Goal: Information Seeking & Learning: Learn about a topic

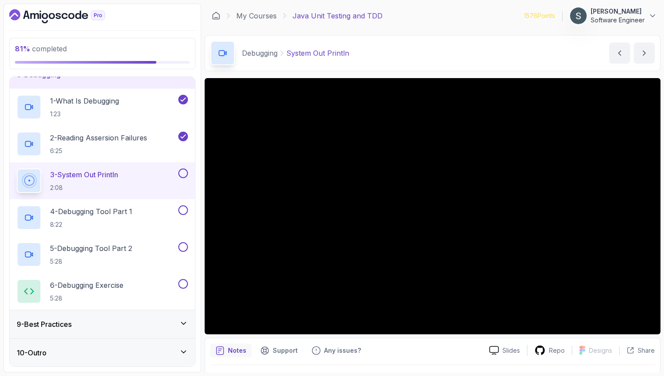
scroll to position [216, 0]
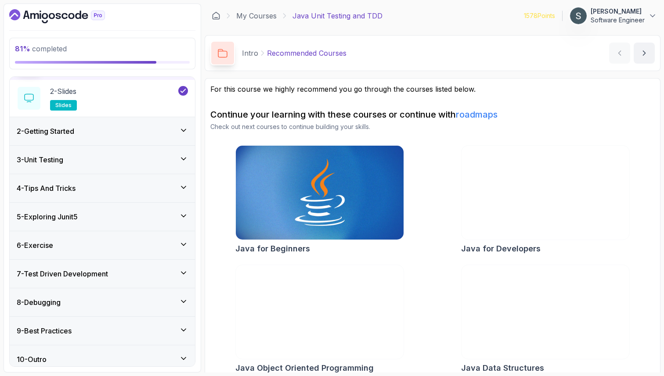
scroll to position [69, 0]
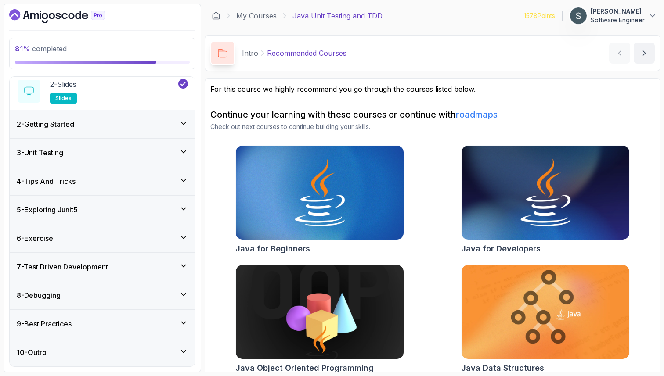
click at [105, 324] on div "9 - Best Practices" at bounding box center [102, 324] width 171 height 11
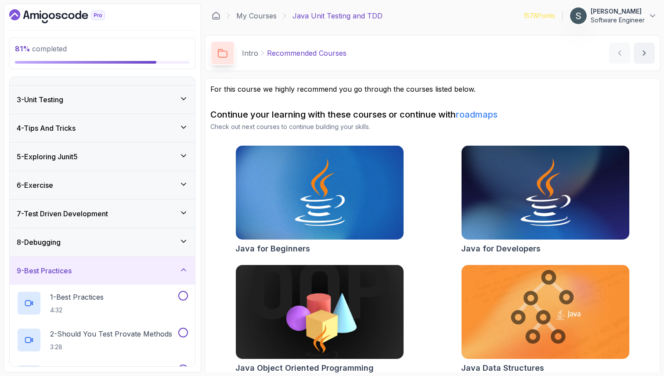
scroll to position [92, 0]
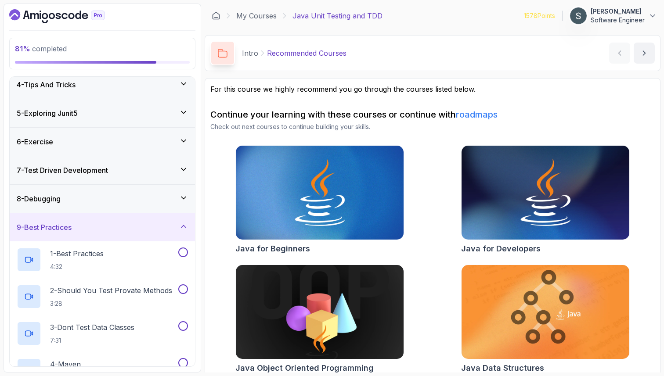
click at [124, 195] on div "8 - Debugging" at bounding box center [102, 199] width 171 height 11
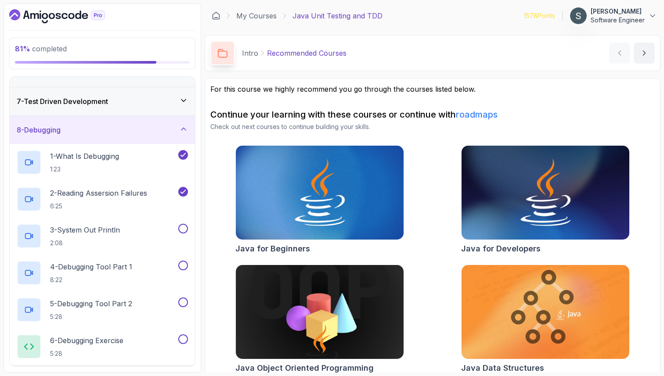
scroll to position [190, 0]
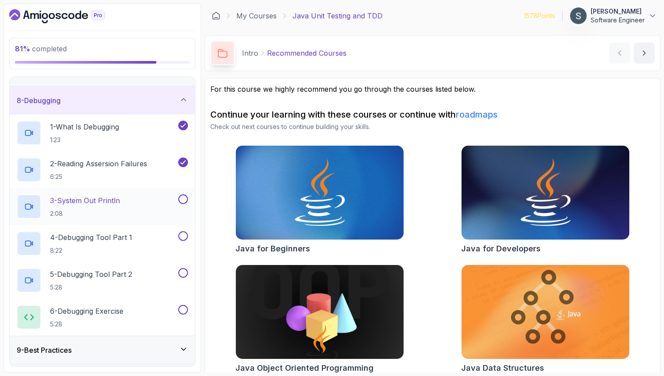
click at [126, 188] on div "3 - System Out Println 2:08" at bounding box center [102, 206] width 185 height 37
click at [130, 208] on div "3 - System Out Println 2:08" at bounding box center [97, 207] width 160 height 25
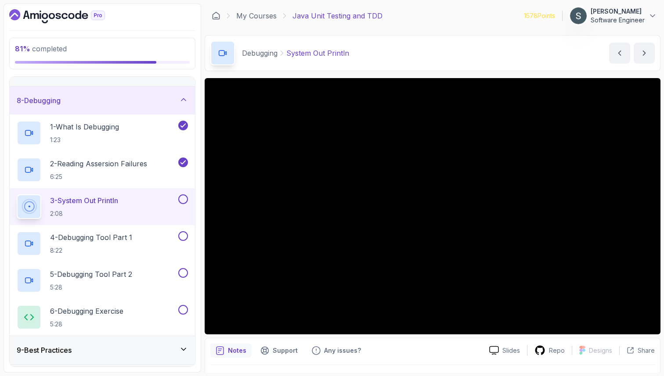
click at [17, 195] on button "3 - System Out Println 2:08" at bounding box center [102, 207] width 171 height 25
